Goal: Information Seeking & Learning: Learn about a topic

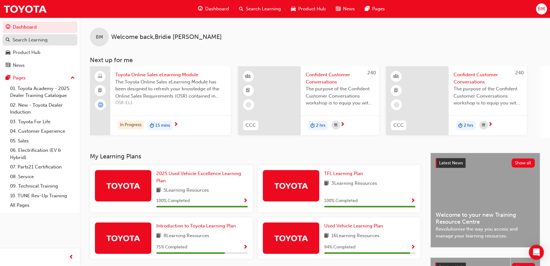
click at [51, 40] on div "Search Learning" at bounding box center [40, 40] width 69 height 8
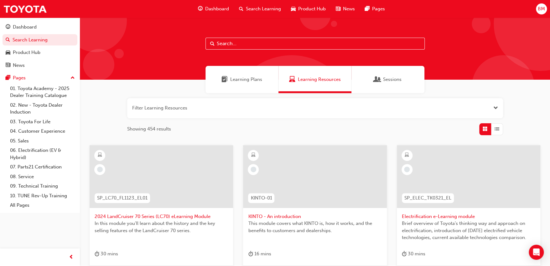
click at [309, 43] on input "text" at bounding box center [314, 44] width 219 height 12
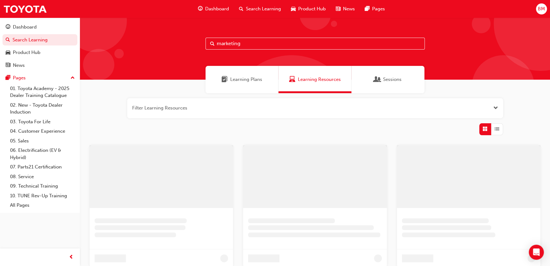
type input "marketing"
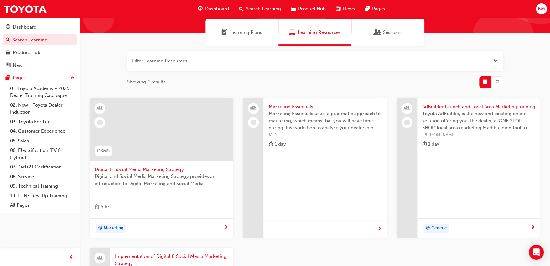
scroll to position [31, 0]
